Goal: Information Seeking & Learning: Learn about a topic

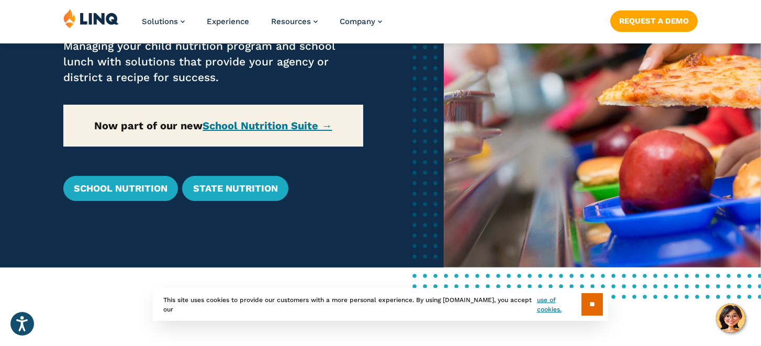
scroll to position [207, 0]
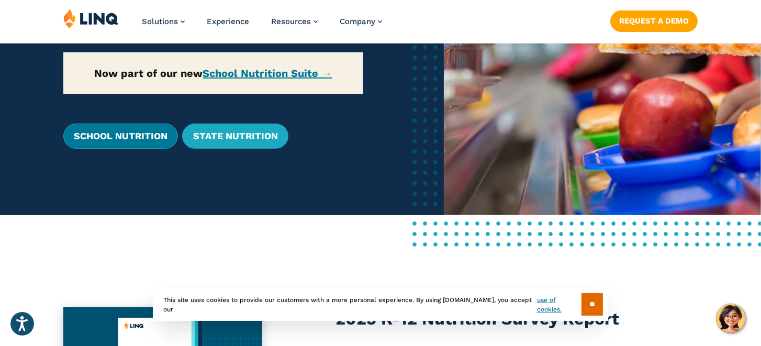
click at [105, 137] on link "School Nutrition" at bounding box center [120, 136] width 115 height 25
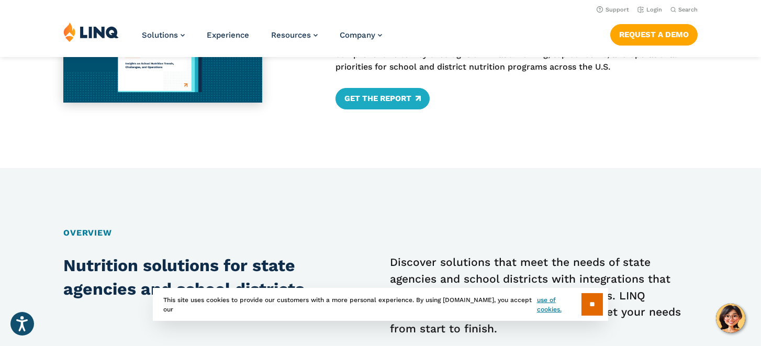
scroll to position [520, 0]
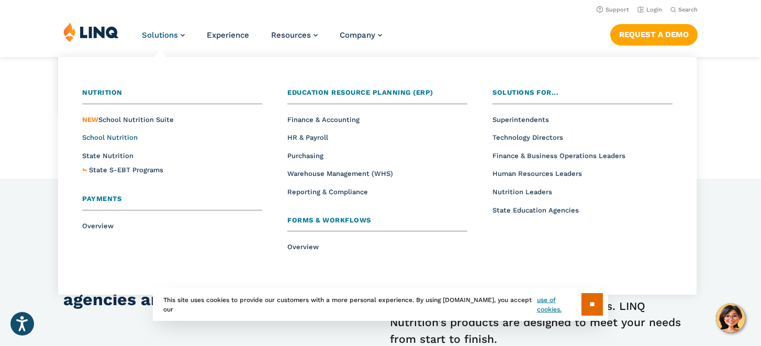
click at [120, 139] on span "School Nutrition" at bounding box center [109, 137] width 55 height 8
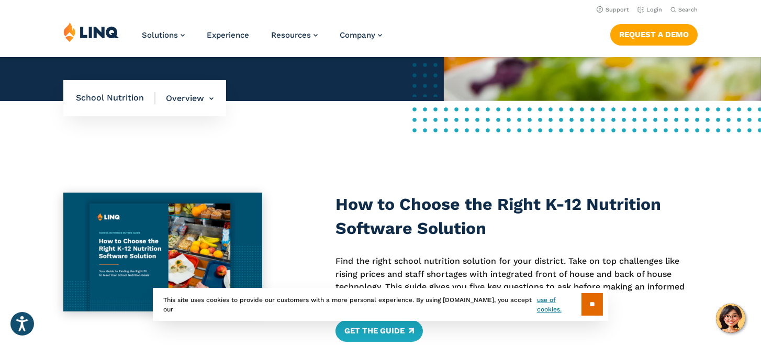
scroll to position [314, 0]
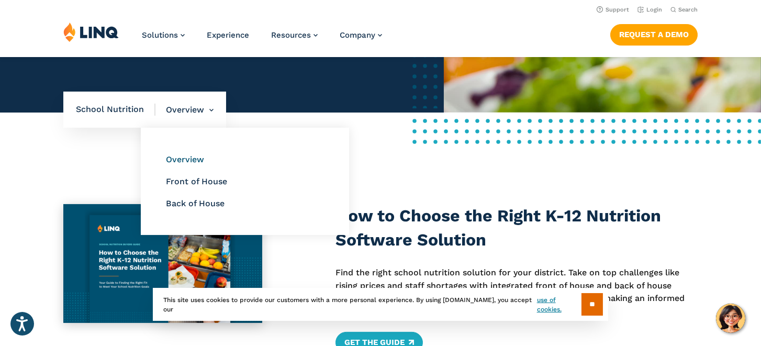
click at [186, 160] on link "Overview" at bounding box center [185, 159] width 38 height 10
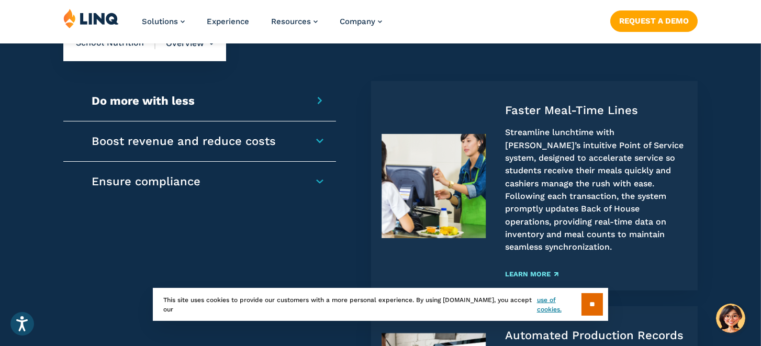
scroll to position [837, 0]
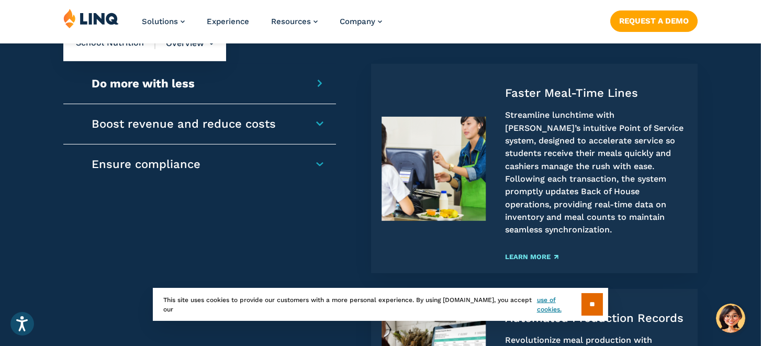
click at [298, 122] on h4 "Boost revenue and reduce costs" at bounding box center [195, 124] width 207 height 15
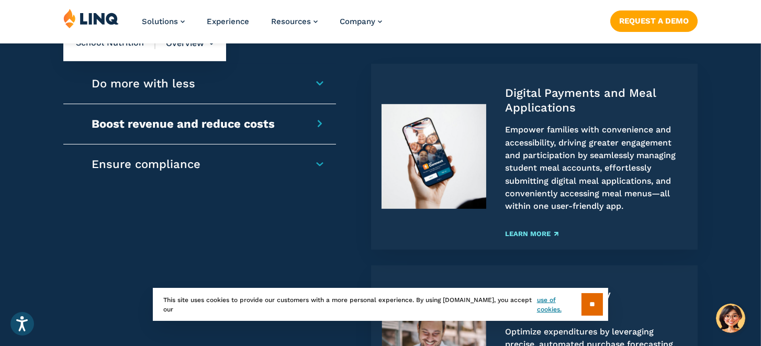
click at [298, 163] on h4 "Ensure compliance" at bounding box center [195, 164] width 207 height 15
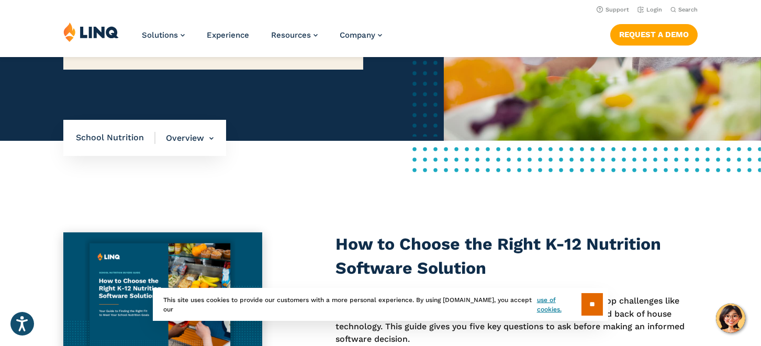
scroll to position [261, 0]
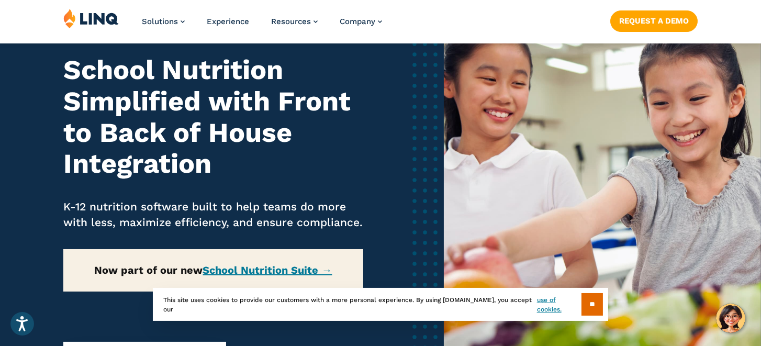
scroll to position [209, 0]
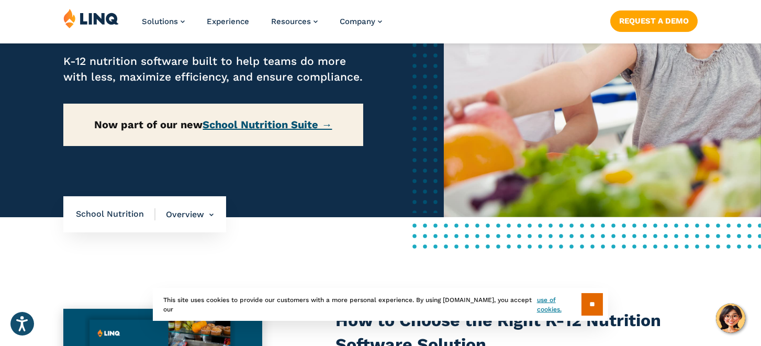
click at [273, 122] on link "School Nutrition Suite →" at bounding box center [267, 124] width 129 height 13
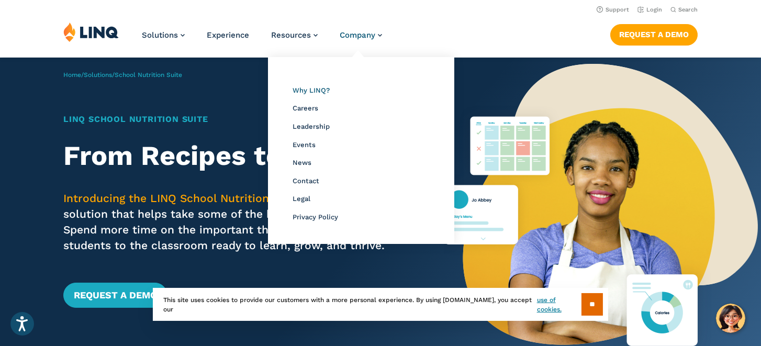
click at [315, 88] on span "Why LINQ?" at bounding box center [311, 90] width 37 height 8
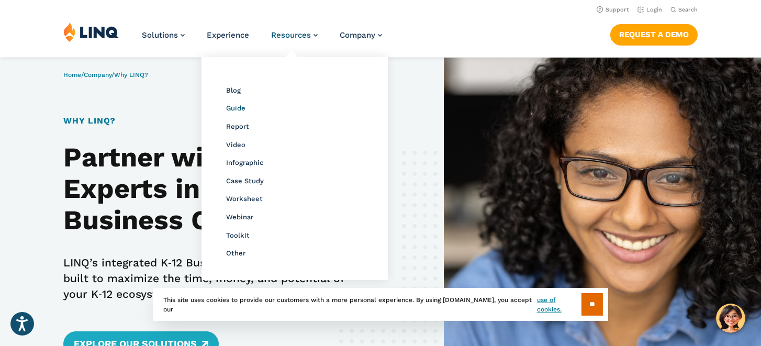
click at [237, 107] on span "Guide" at bounding box center [235, 108] width 19 height 8
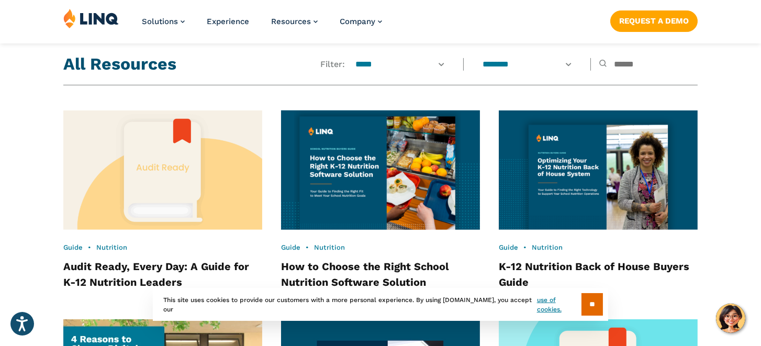
scroll to position [842, 0]
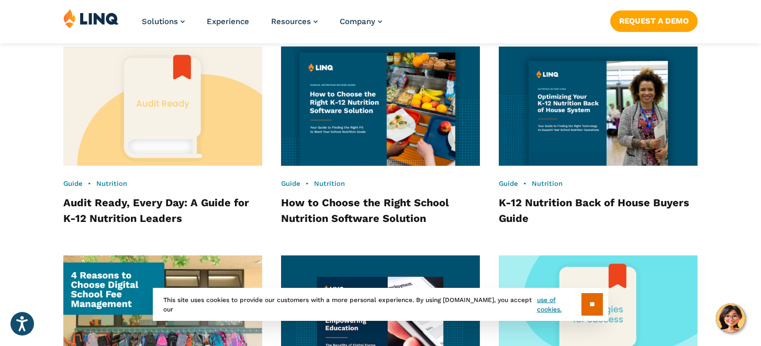
click at [346, 104] on img at bounding box center [380, 105] width 219 height 131
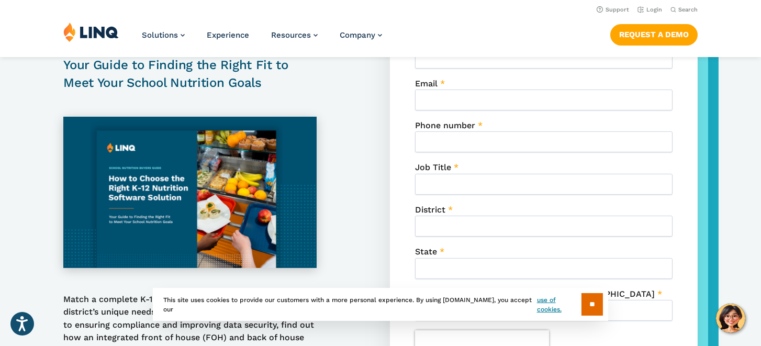
scroll to position [261, 0]
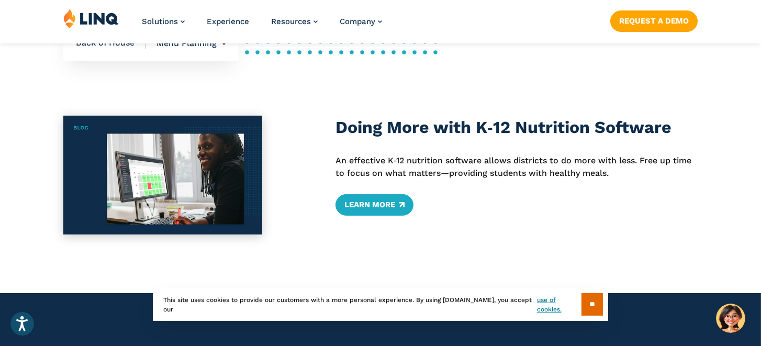
scroll to position [415, 0]
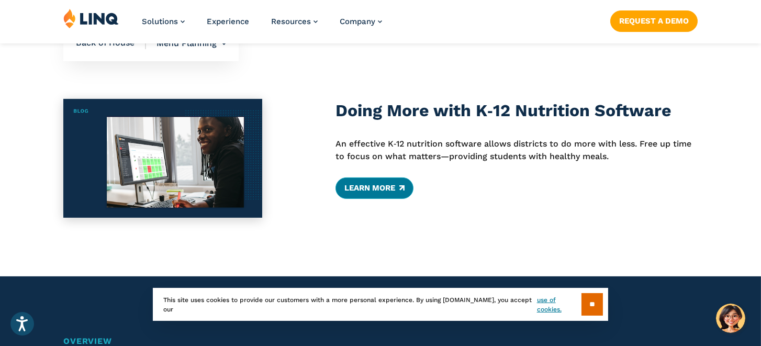
click at [359, 186] on link "Learn More" at bounding box center [375, 187] width 78 height 21
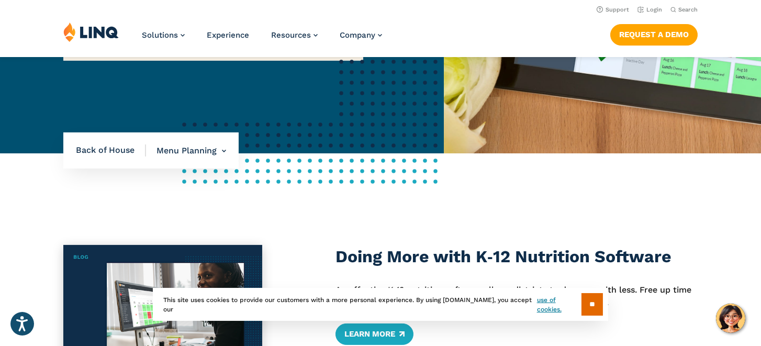
scroll to position [255, 0]
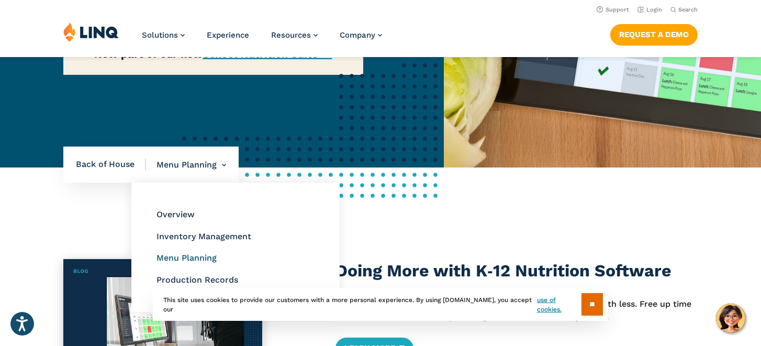
click at [202, 255] on link "Menu Planning" at bounding box center [187, 258] width 60 height 10
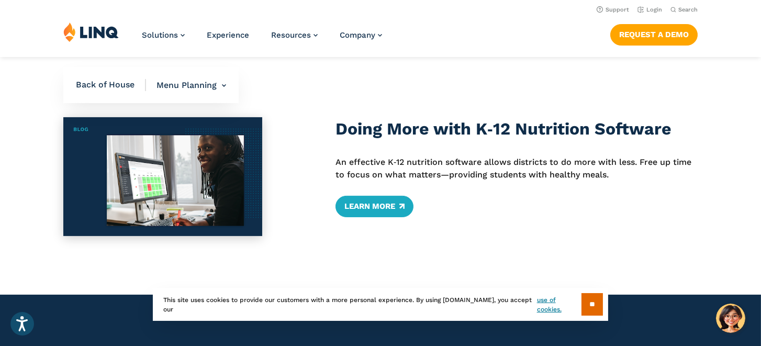
scroll to position [304, 0]
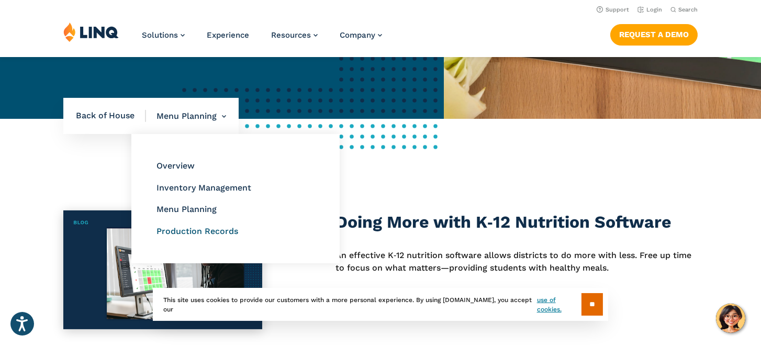
click at [181, 228] on link "Production Records" at bounding box center [198, 231] width 82 height 10
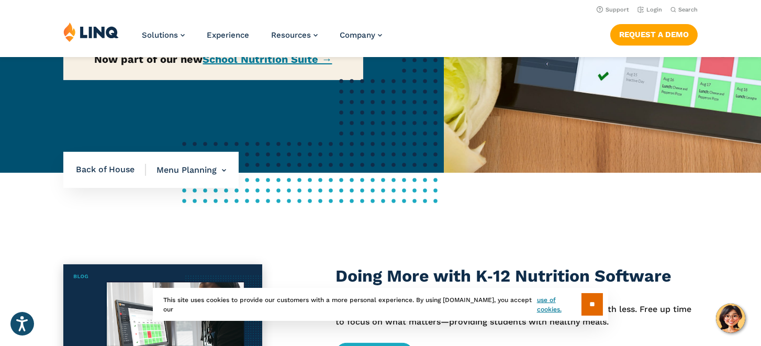
scroll to position [248, 0]
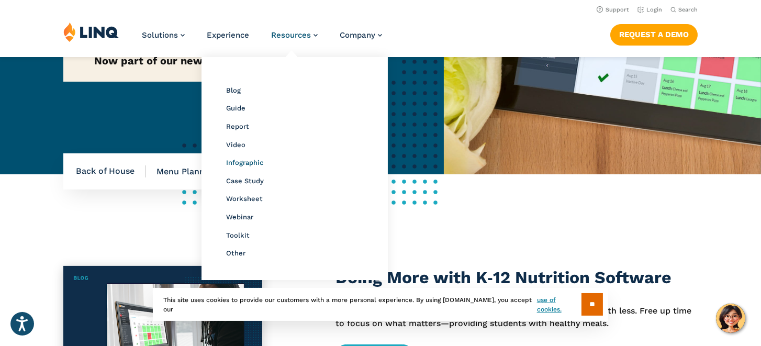
click at [258, 159] on span "Infographic" at bounding box center [244, 163] width 37 height 8
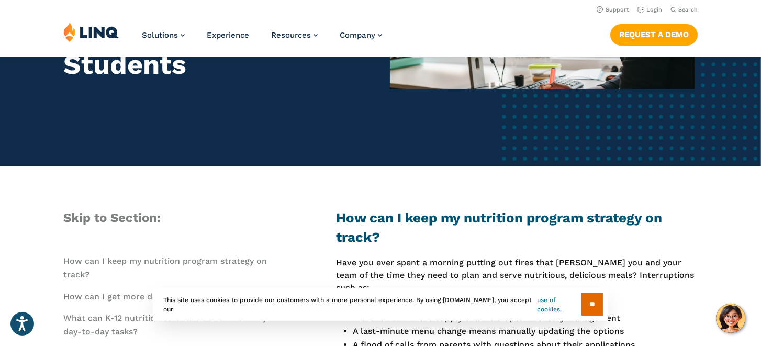
scroll to position [209, 0]
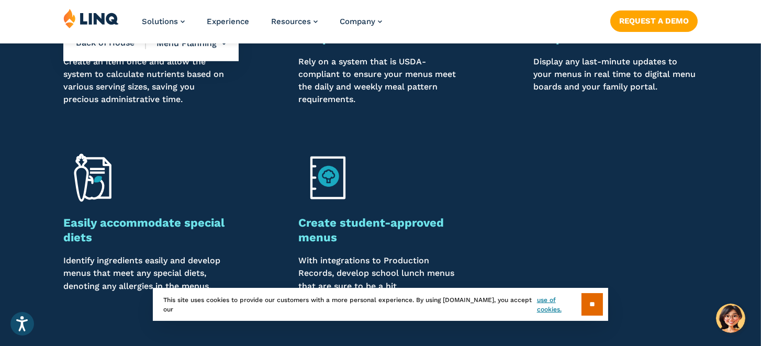
scroll to position [989, 0]
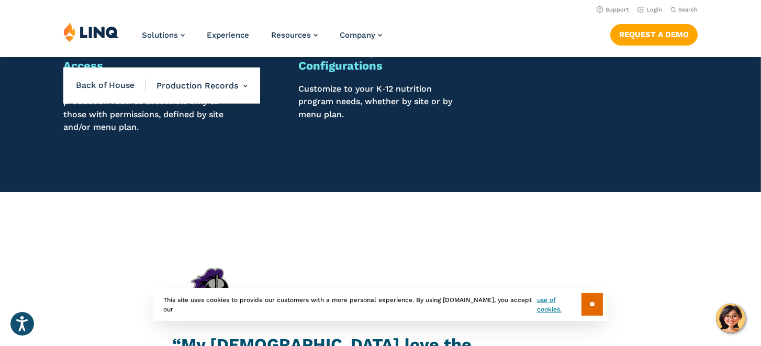
scroll to position [1043, 0]
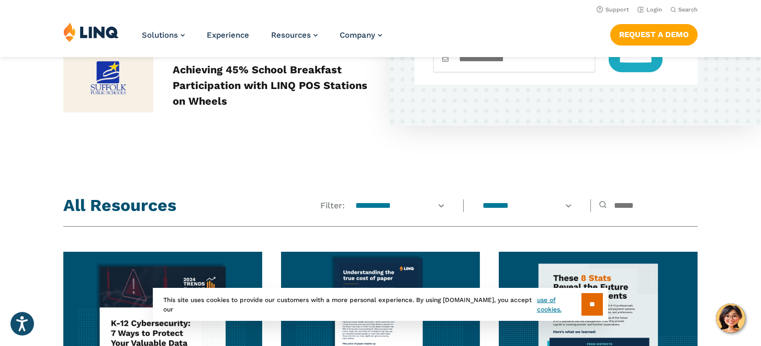
scroll to position [633, 0]
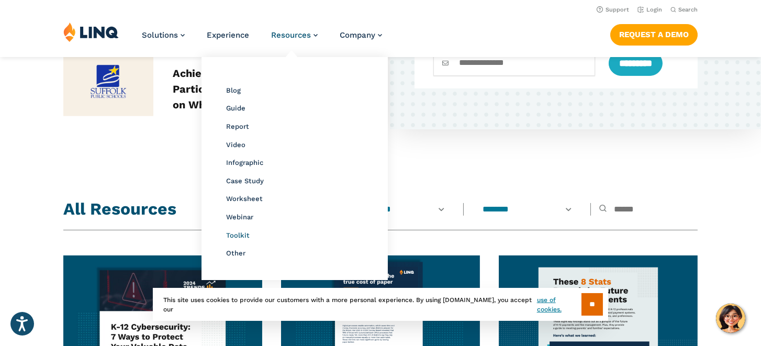
click at [237, 233] on span "Toolkit" at bounding box center [238, 235] width 24 height 8
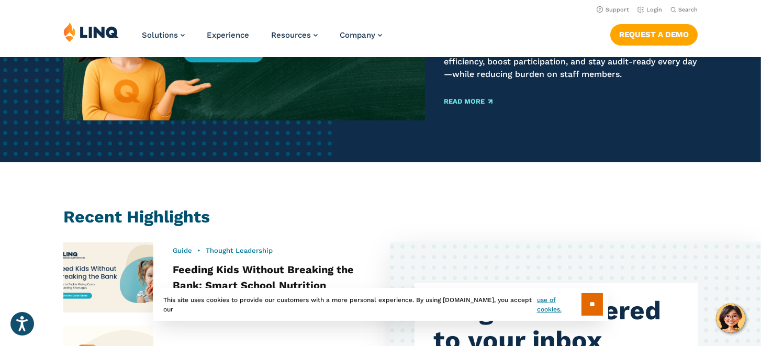
scroll to position [191, 0]
